Goal: Task Accomplishment & Management: Use online tool/utility

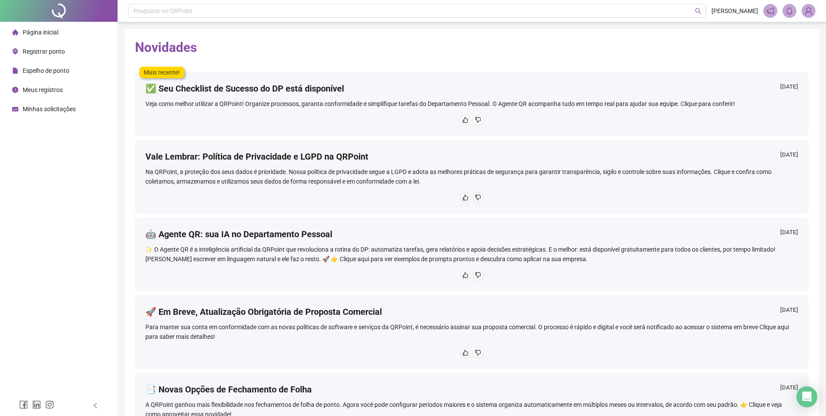
click at [50, 50] on span "Registrar ponto" at bounding box center [44, 51] width 42 height 7
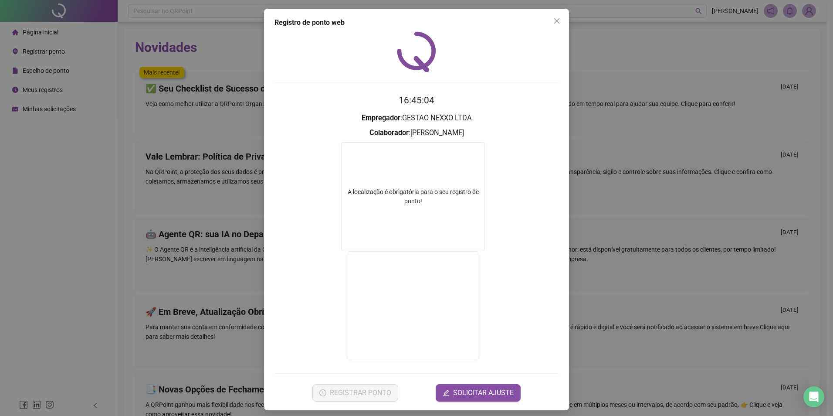
drag, startPoint x: 552, startPoint y: 20, endPoint x: 509, endPoint y: 30, distance: 44.1
click at [553, 21] on icon "close" at bounding box center [556, 20] width 7 height 7
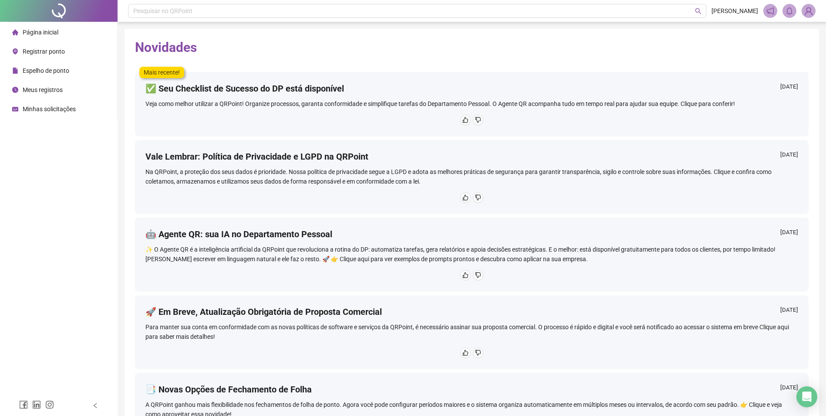
click at [53, 51] on span "Registrar ponto" at bounding box center [44, 51] width 42 height 7
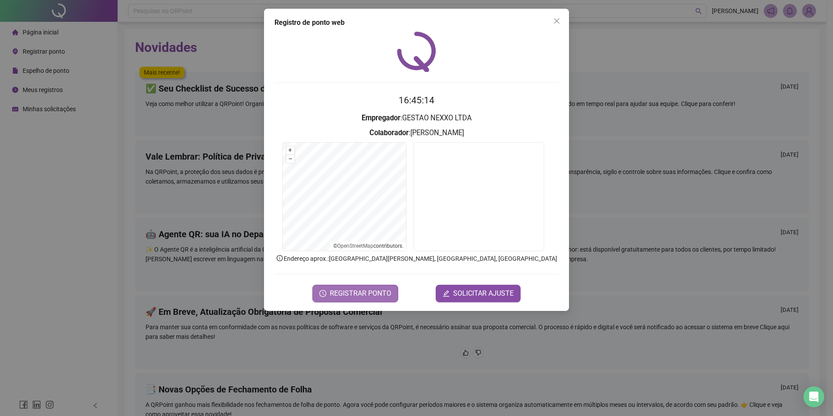
click at [327, 289] on button "REGISTRAR PONTO" at bounding box center [355, 292] width 86 height 17
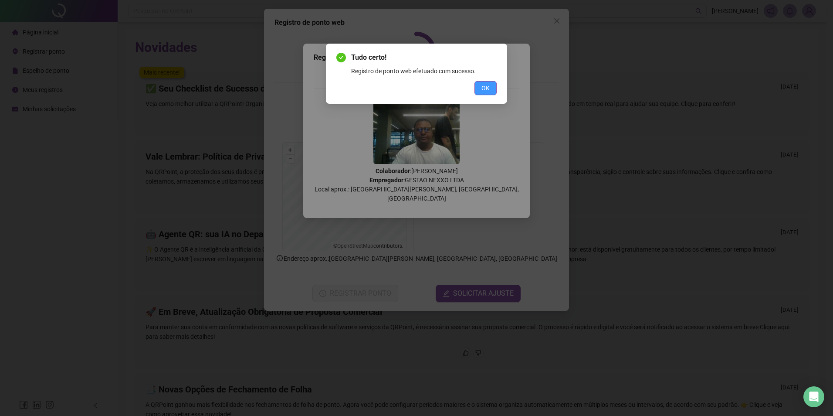
click at [487, 90] on span "OK" at bounding box center [485, 88] width 8 height 10
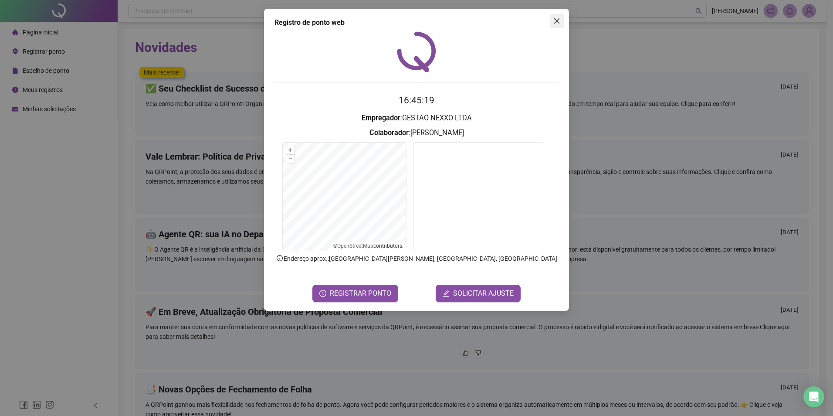
click at [560, 21] on icon "close" at bounding box center [556, 20] width 7 height 7
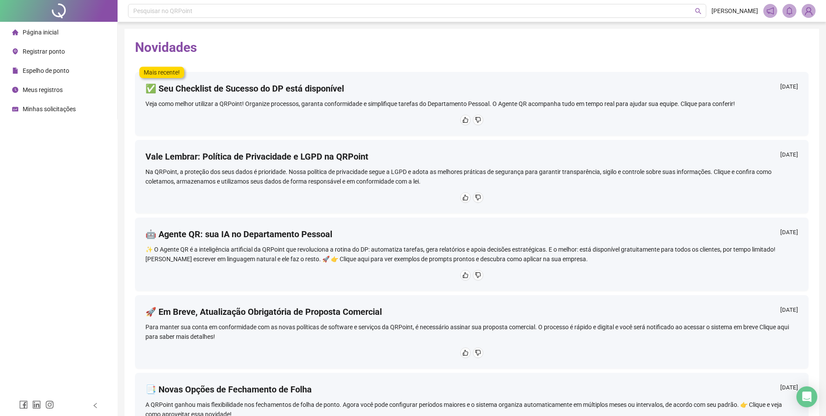
click at [52, 33] on span "Página inicial" at bounding box center [41, 32] width 36 height 7
